Goal: Transaction & Acquisition: Download file/media

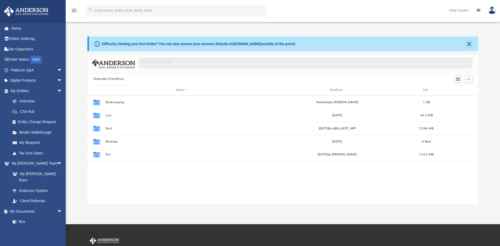
scroll to position [115, 386]
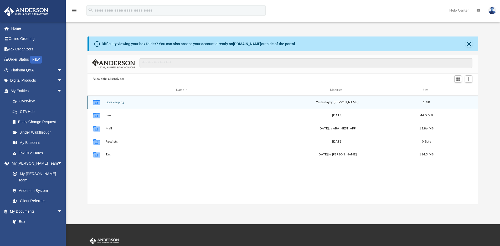
click at [119, 104] on button "Bookkeeping" at bounding box center [181, 102] width 153 height 3
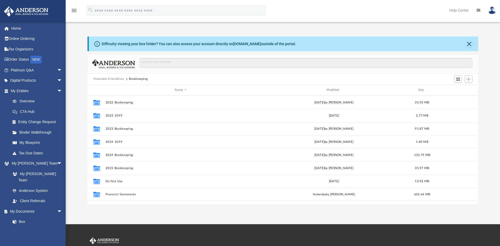
scroll to position [49, 0]
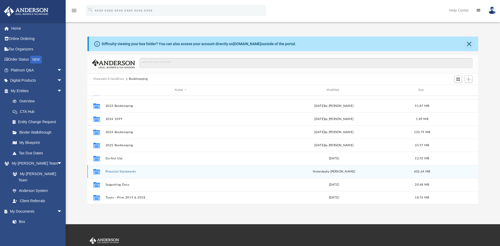
click at [125, 173] on button "Financial Statements" at bounding box center [180, 171] width 151 height 3
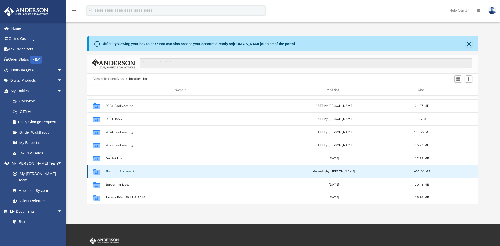
scroll to position [0, 0]
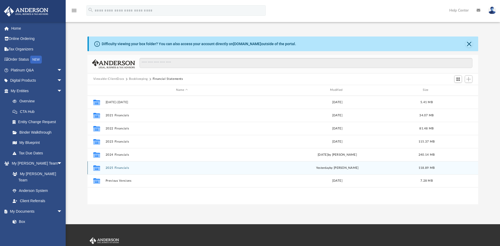
click at [122, 168] on button "2025 Financials" at bounding box center [181, 167] width 153 height 3
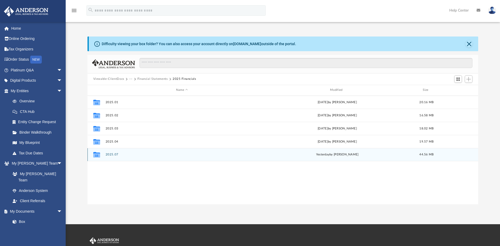
click at [112, 155] on button "2025.07" at bounding box center [181, 154] width 153 height 3
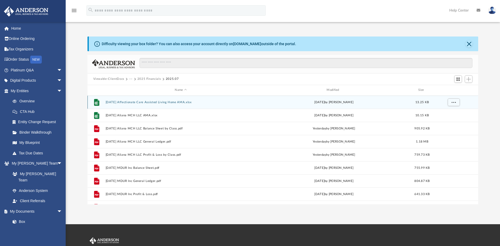
click at [138, 102] on button "[DATE] Affectionate Care Assisted Living Home AMA.xlsx" at bounding box center [180, 102] width 151 height 3
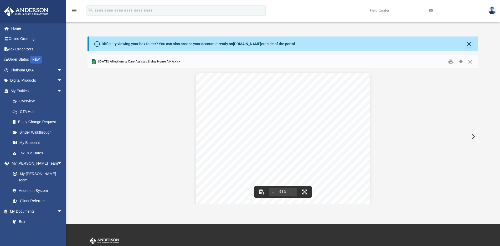
click at [306, 192] on button "File preview" at bounding box center [305, 192] width 12 height 12
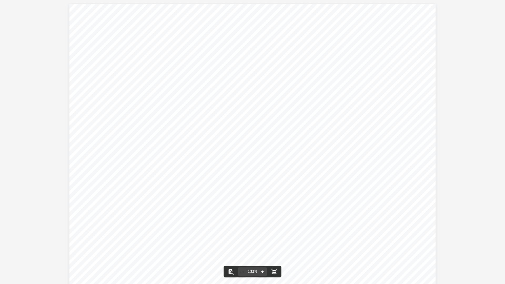
drag, startPoint x: 277, startPoint y: 272, endPoint x: 276, endPoint y: 245, distance: 27.1
click at [277, 246] on button "File preview" at bounding box center [274, 272] width 12 height 12
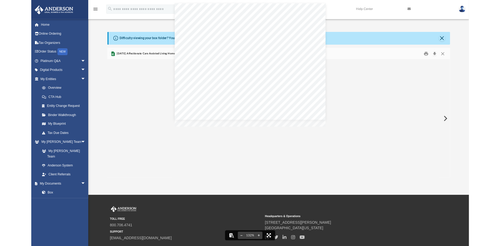
scroll to position [115, 386]
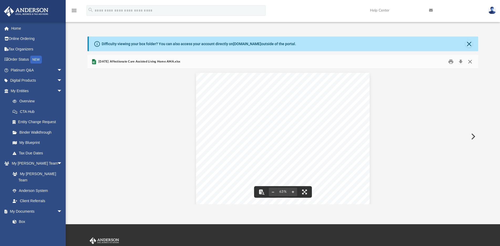
click at [469, 62] on button "Close" at bounding box center [469, 62] width 9 height 8
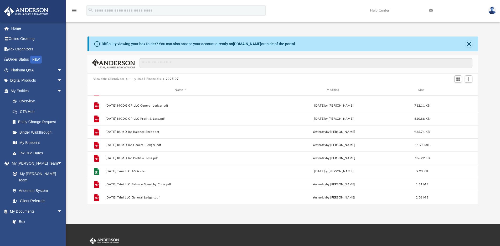
scroll to position [128, 0]
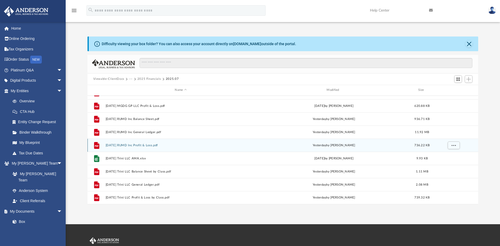
click at [137, 145] on button "[DATE] RUMD Inc Profit & Loss.pdf" at bounding box center [180, 145] width 151 height 3
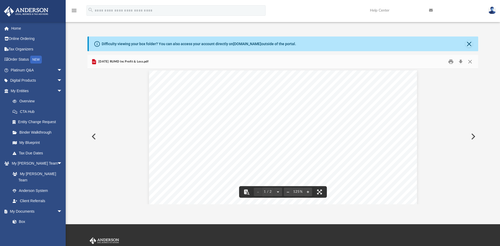
scroll to position [0, 0]
